Goal: Transaction & Acquisition: Purchase product/service

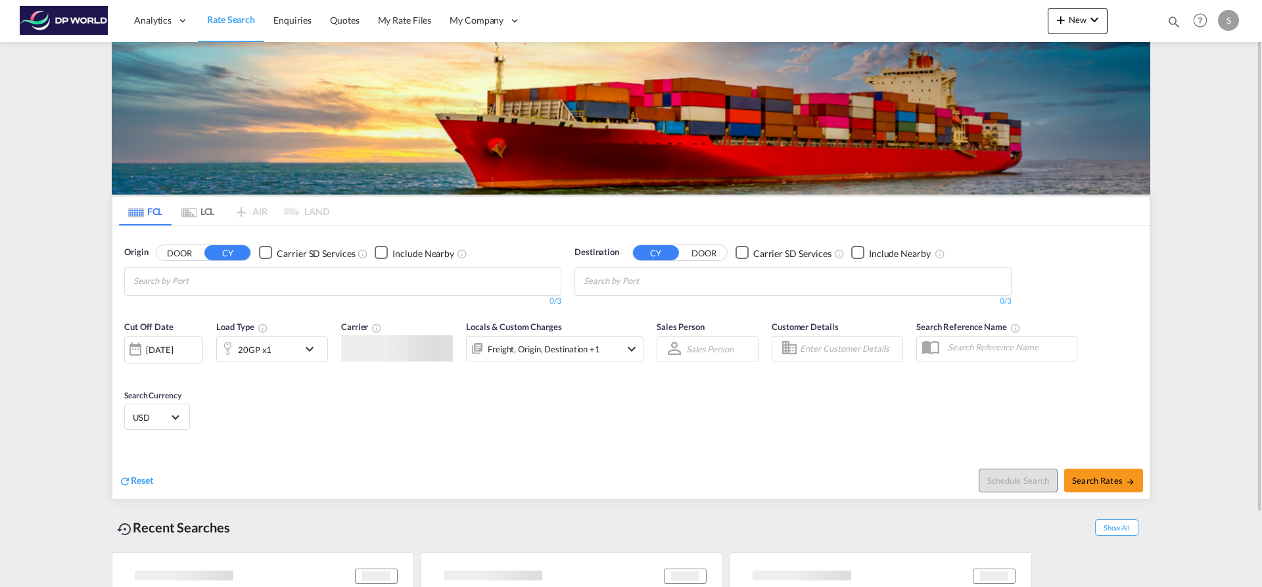
click at [291, 356] on div "20GP x1" at bounding box center [257, 348] width 81 height 26
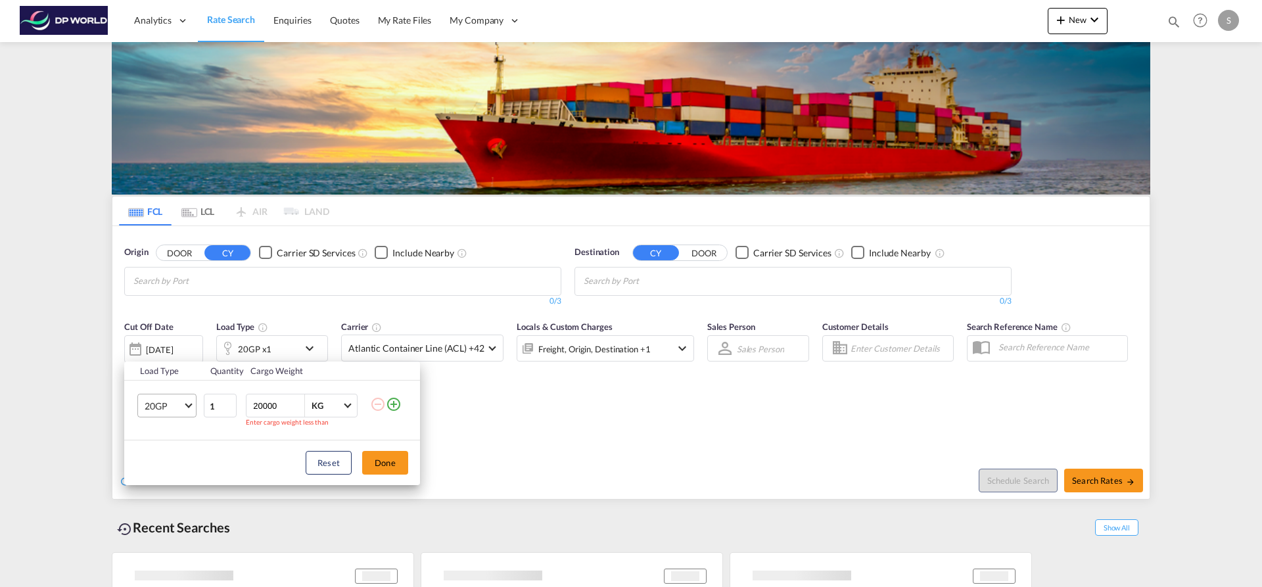
click at [185, 408] on md-select "20GP" at bounding box center [166, 406] width 59 height 24
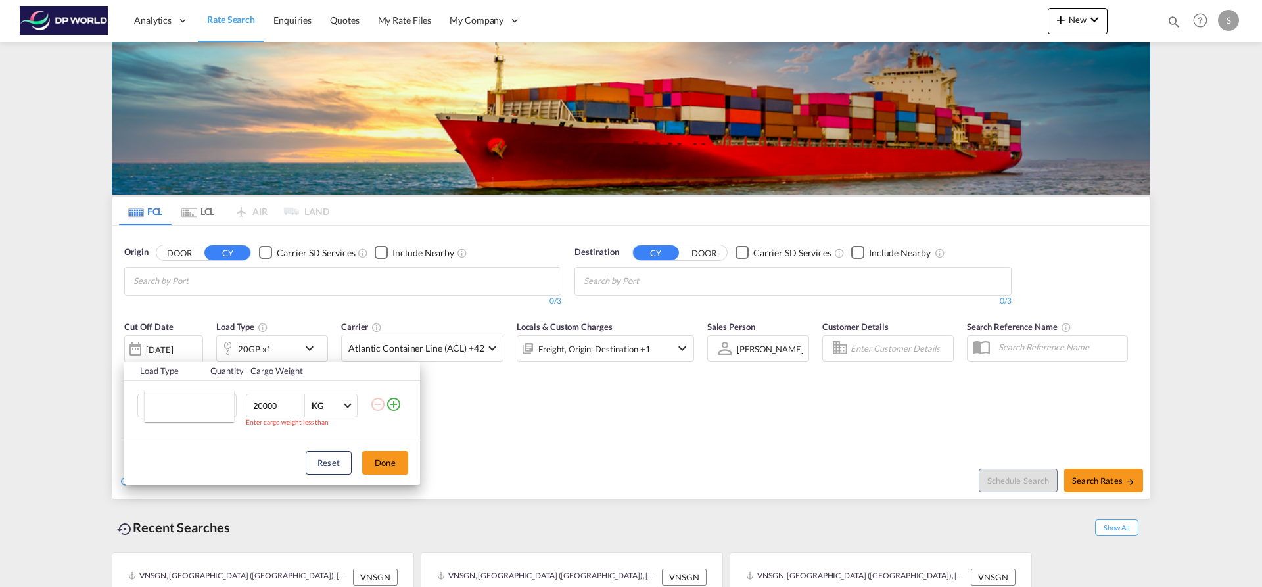
click at [285, 300] on md-backdrop at bounding box center [631, 293] width 1262 height 587
click at [189, 409] on md-select "20GP" at bounding box center [166, 406] width 59 height 24
click at [219, 315] on md-backdrop at bounding box center [631, 293] width 1262 height 587
click at [188, 411] on md-select "20GP" at bounding box center [166, 406] width 59 height 24
click at [308, 352] on md-backdrop at bounding box center [631, 293] width 1262 height 587
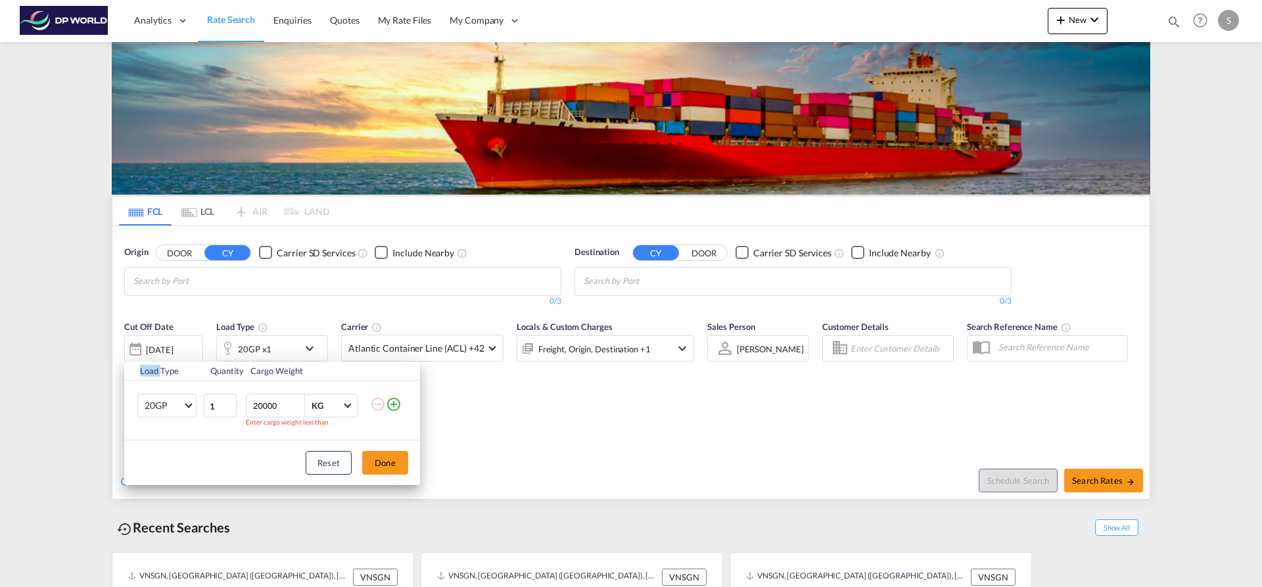
click at [308, 352] on div "Load Type Quantity Cargo Weight 20GP 1 20000 KG KG Enter cargo weight less than…" at bounding box center [631, 293] width 1262 height 587
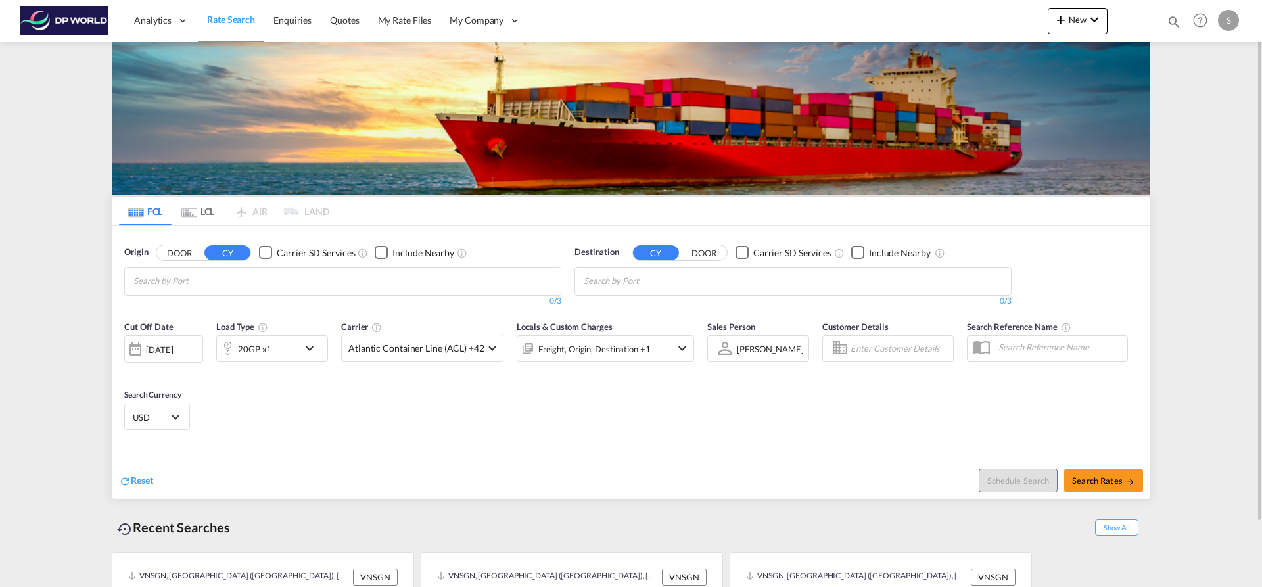
click at [307, 352] on md-icon "icon-chevron-down" at bounding box center [313, 348] width 22 height 16
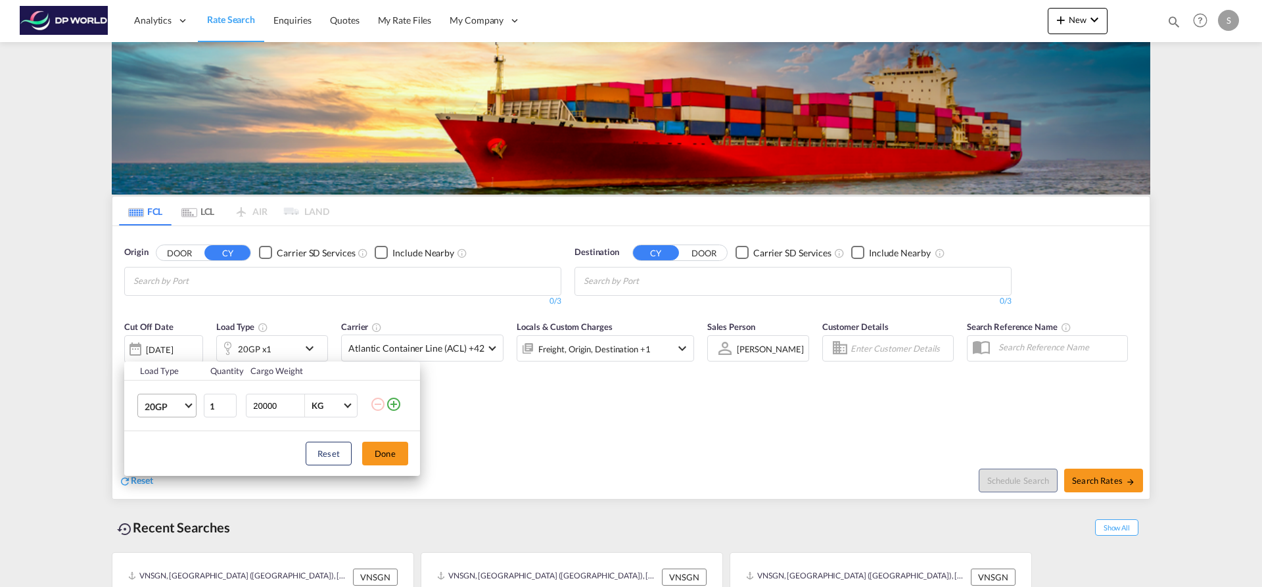
click at [189, 415] on md-select-value "20GP" at bounding box center [169, 405] width 53 height 22
click at [189, 431] on md-option "40RE" at bounding box center [178, 433] width 89 height 32
click at [380, 451] on button "Done" at bounding box center [385, 454] width 46 height 24
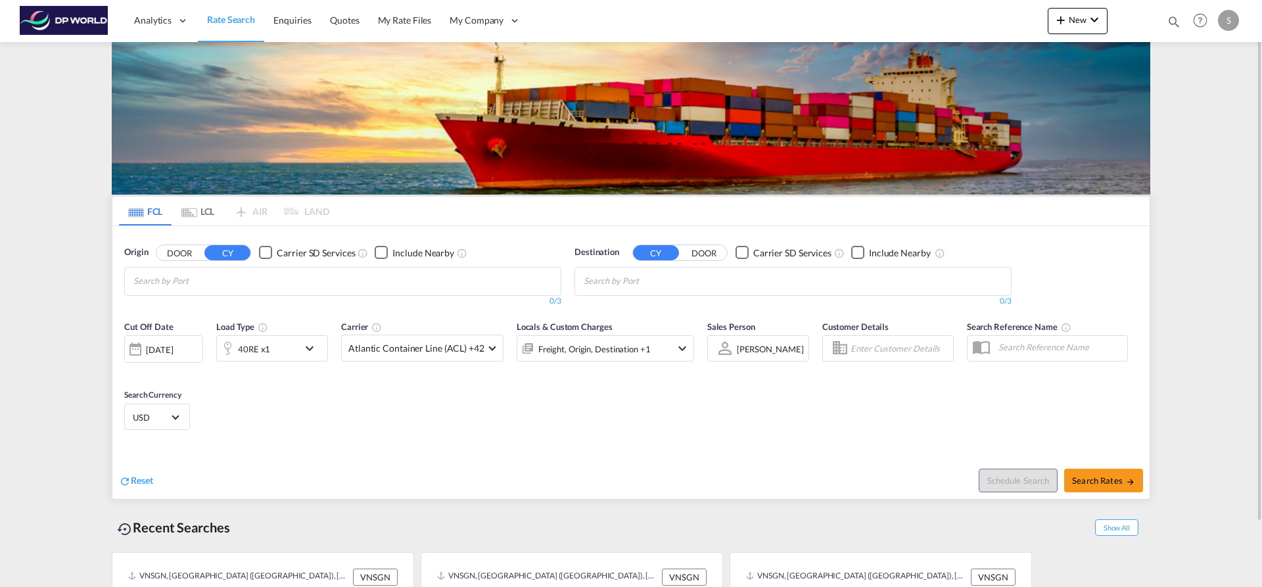
click at [275, 279] on md-chips at bounding box center [343, 281] width 436 height 28
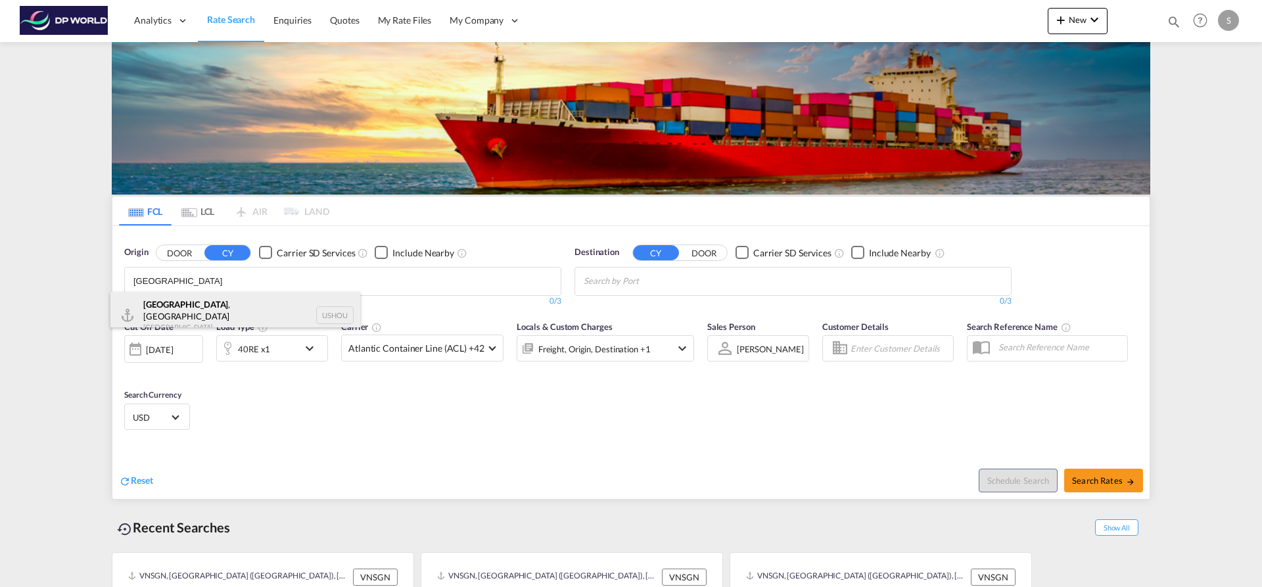
type input "[GEOGRAPHIC_DATA]"
click at [256, 308] on div "[GEOGRAPHIC_DATA] , [GEOGRAPHIC_DATA] [GEOGRAPHIC_DATA] USHOU" at bounding box center [235, 315] width 250 height 47
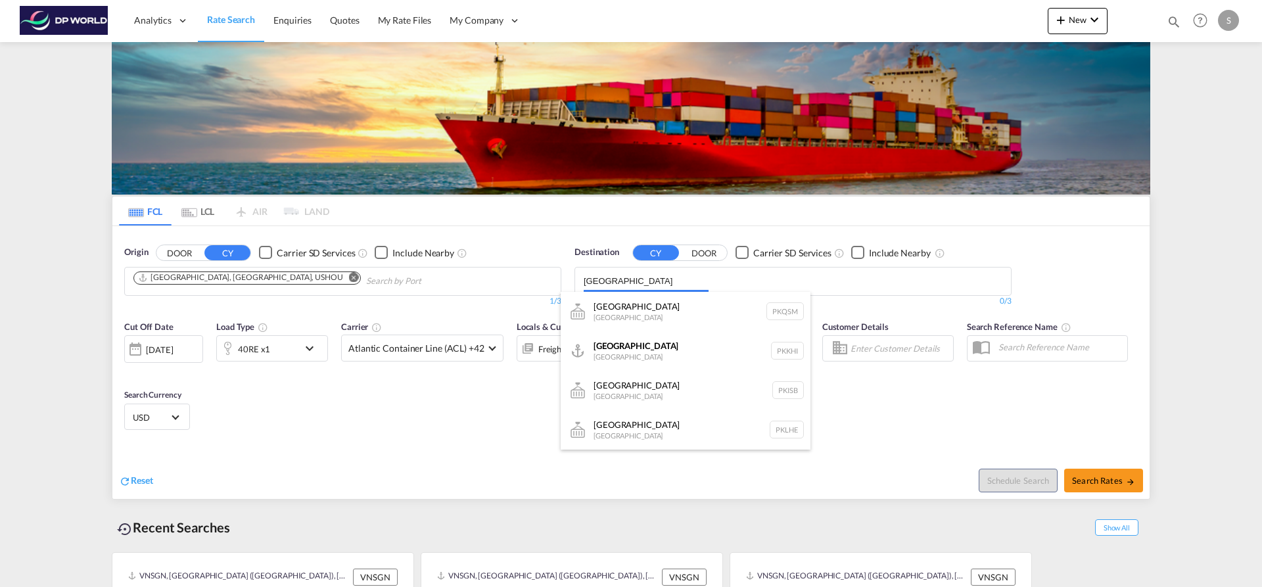
scroll to position [8, 0]
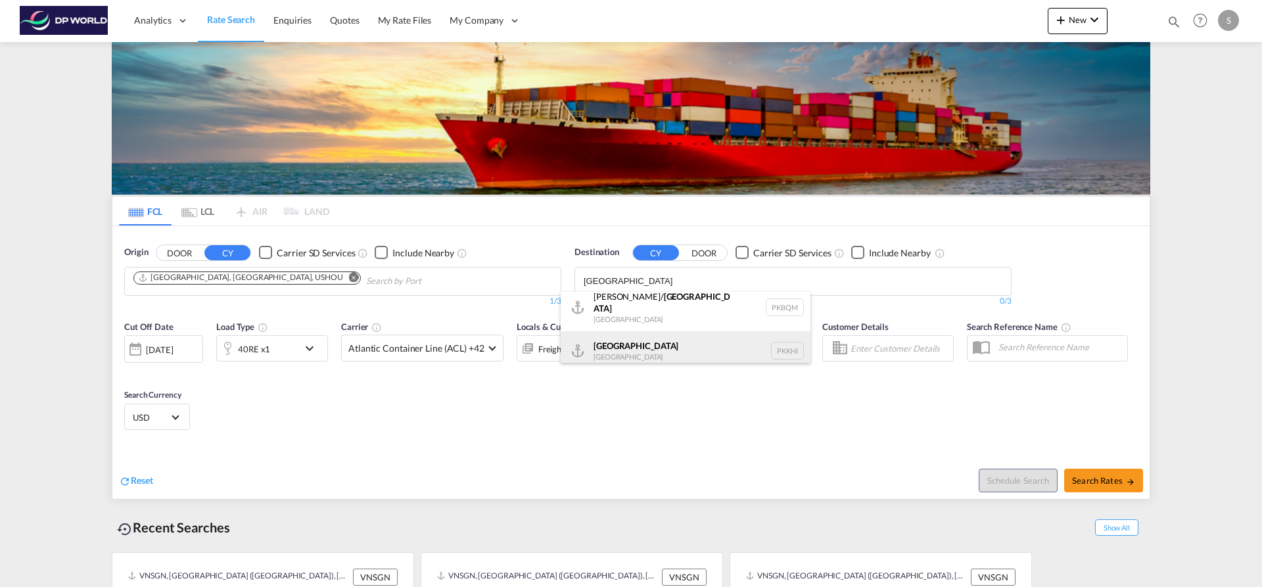
type input "[GEOGRAPHIC_DATA]"
click at [619, 331] on div "Karachi [GEOGRAPHIC_DATA] PKKHI" at bounding box center [686, 350] width 250 height 39
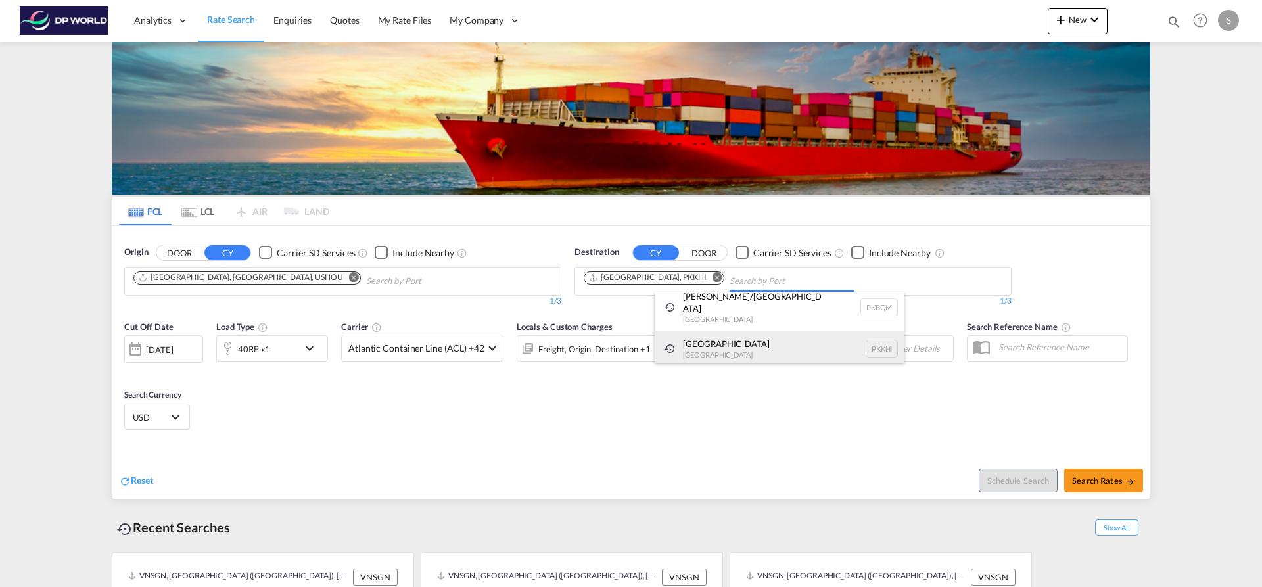
scroll to position [0, 0]
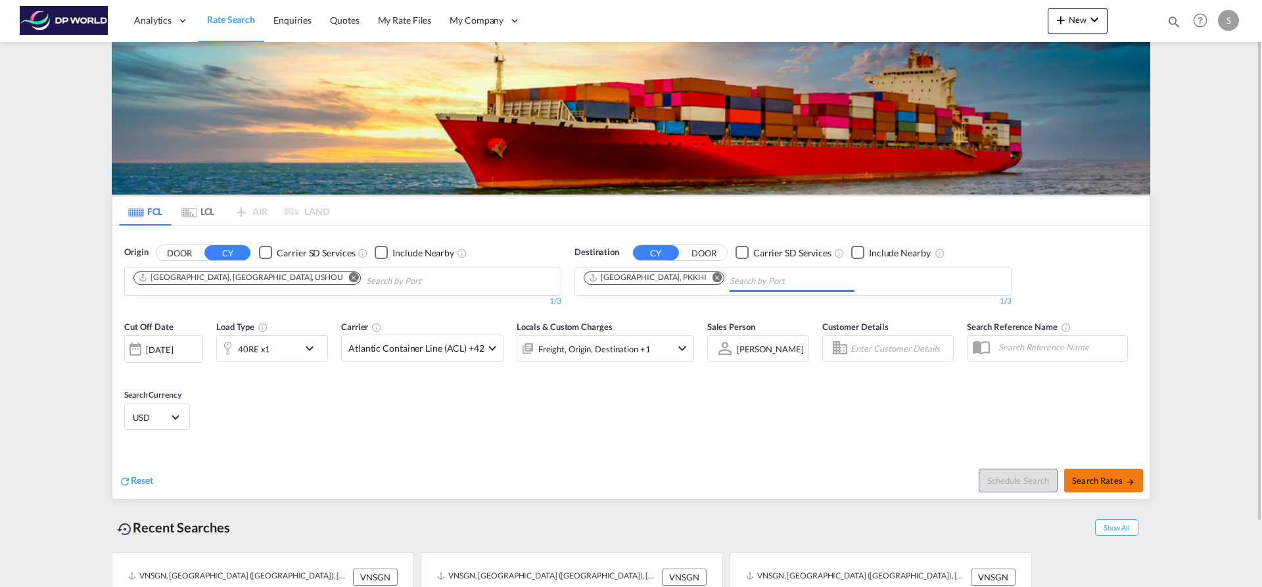
click at [1076, 482] on span "Search Rates" at bounding box center [1103, 480] width 63 height 11
type input "USHOU to PKKHI / [DATE]"
